Goal: Task Accomplishment & Management: Complete application form

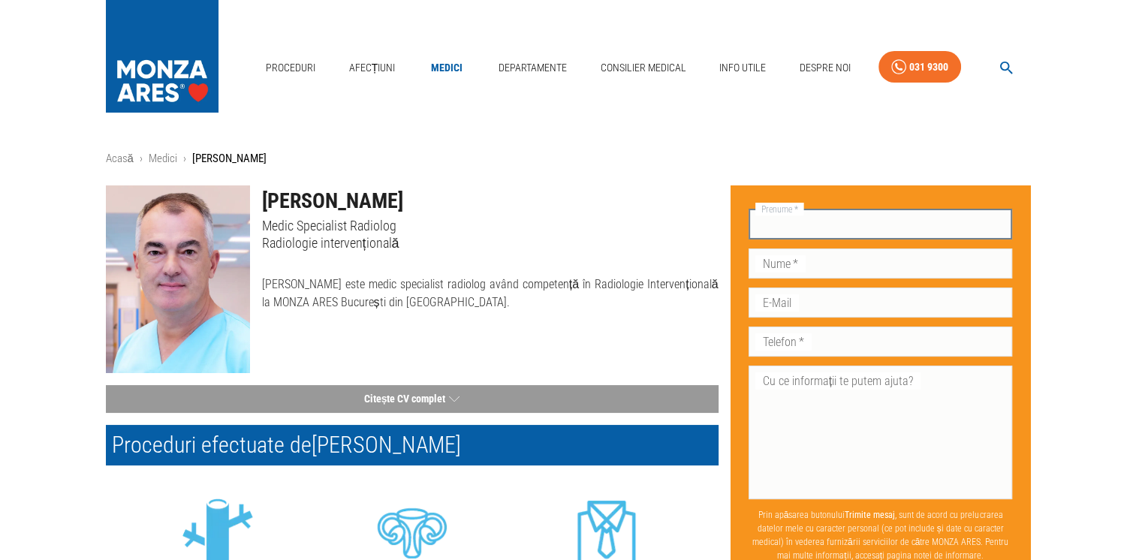
click at [822, 232] on input "Prenume   *" at bounding box center [881, 225] width 264 height 30
type input "[PERSON_NAME]"
type input "Epure"
type input "[EMAIL_ADDRESS][DOMAIN_NAME]"
type input "0726719398"
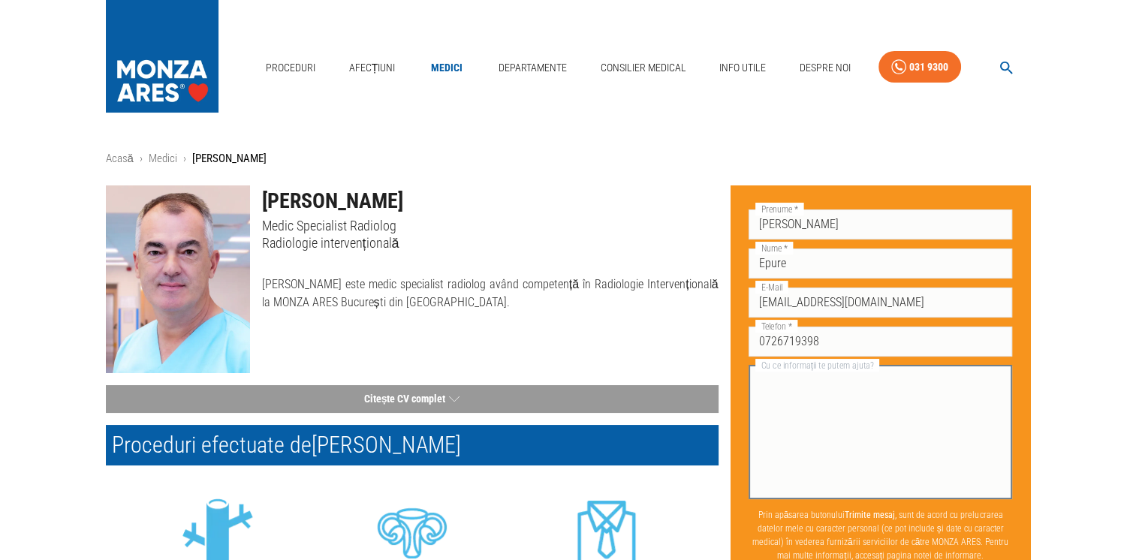
click at [853, 385] on textarea "Cu ce informații te putem ajuta?" at bounding box center [880, 432] width 243 height 121
paste textarea "Buna ziua, am facut tromboza profunda anul trecut in septembrie, am luat tratam…"
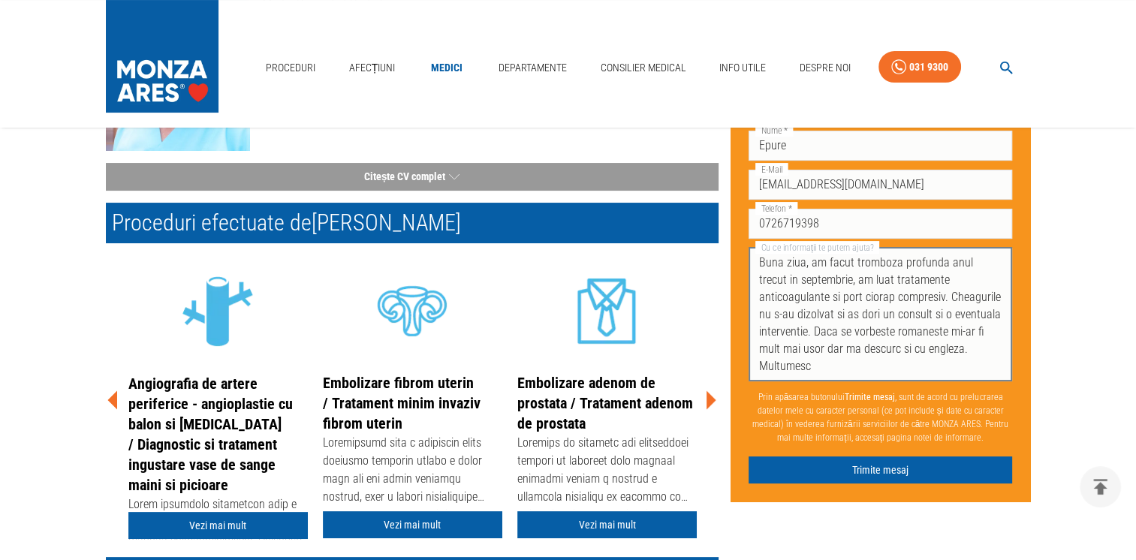
scroll to position [252, 0]
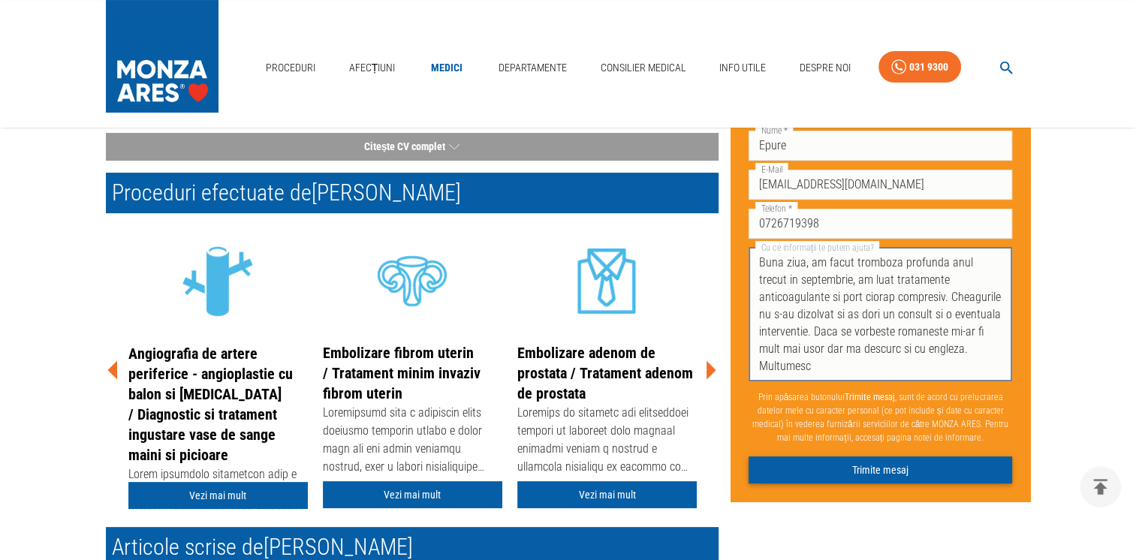
type textarea "Buna ziua, am facut tromboza profunda anul trecut in septembrie, am luat tratam…"
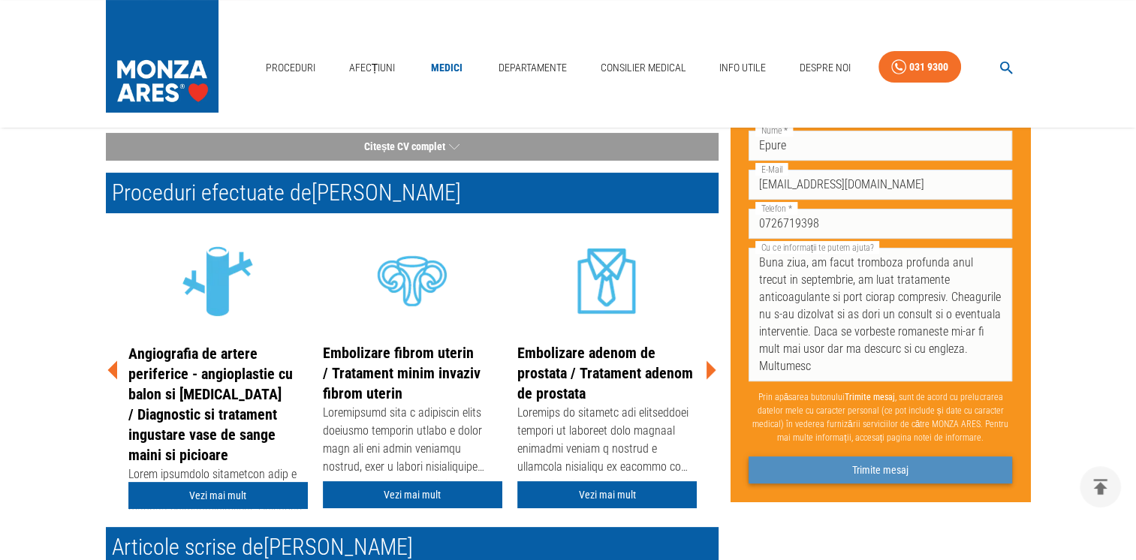
click at [891, 471] on button "Trimite mesaj" at bounding box center [881, 471] width 264 height 28
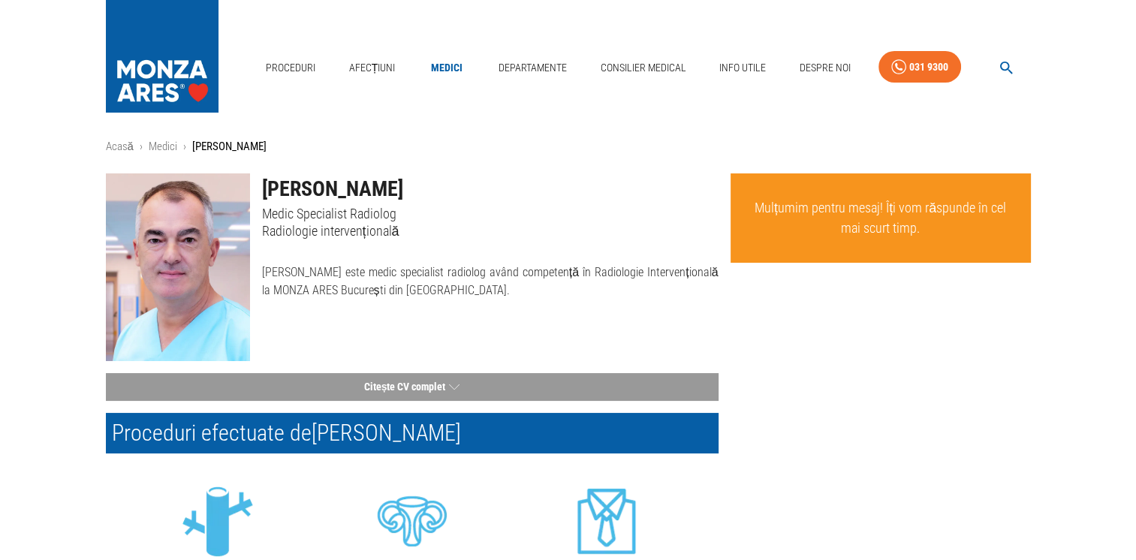
scroll to position [0, 0]
